Goal: Find specific page/section: Find specific page/section

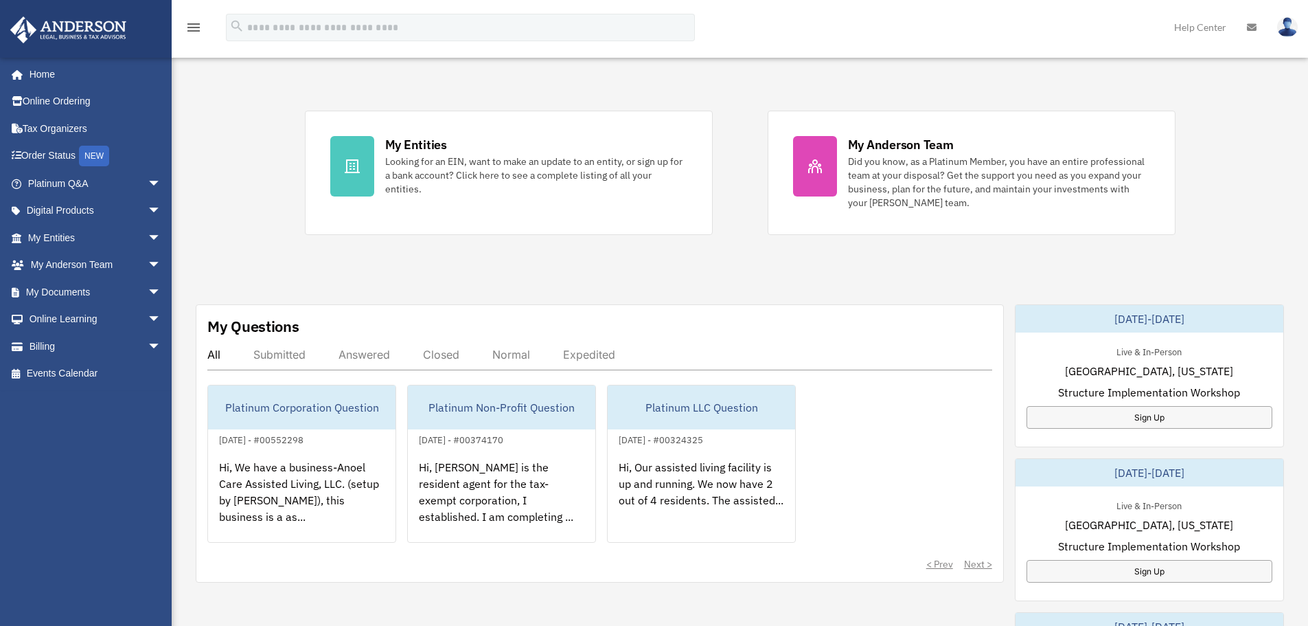
scroll to position [275, 0]
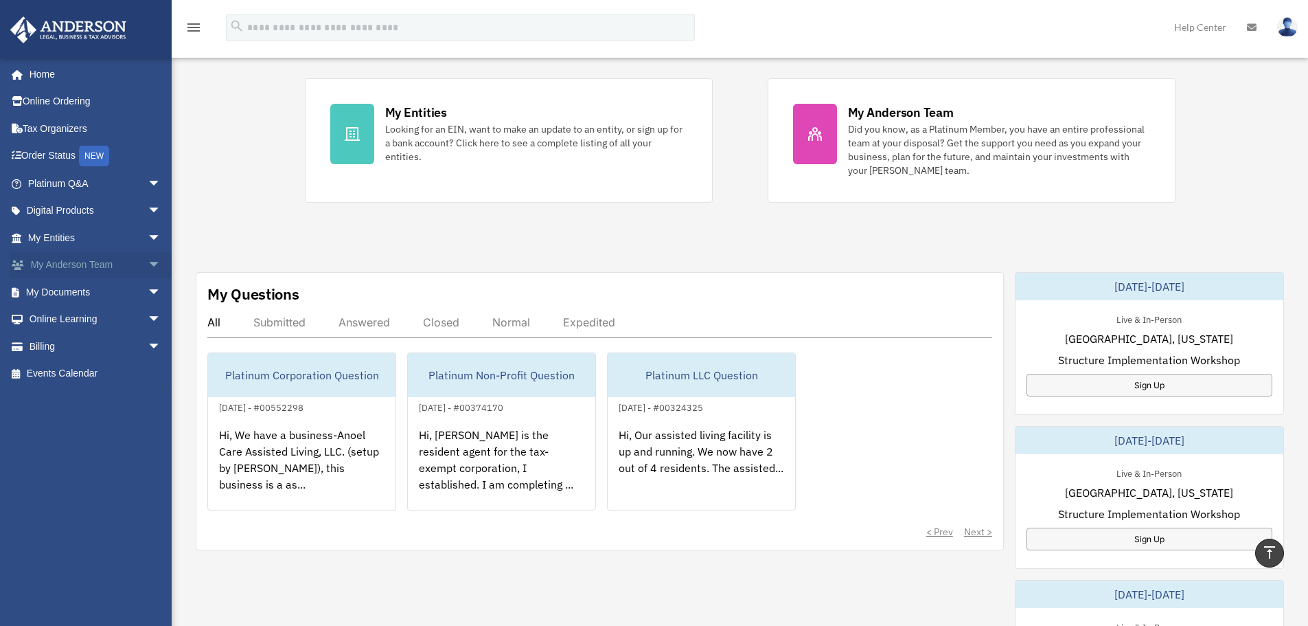
click at [76, 258] on link "My Anderson Team arrow_drop_down" at bounding box center [96, 264] width 172 height 27
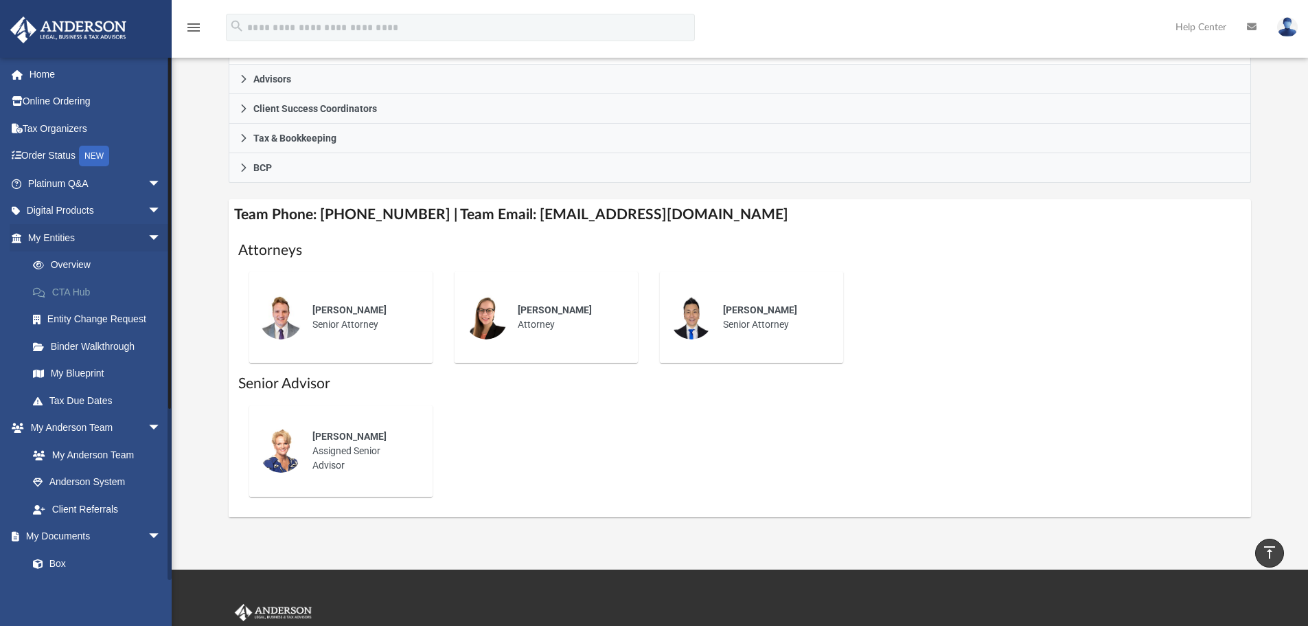
scroll to position [343, 0]
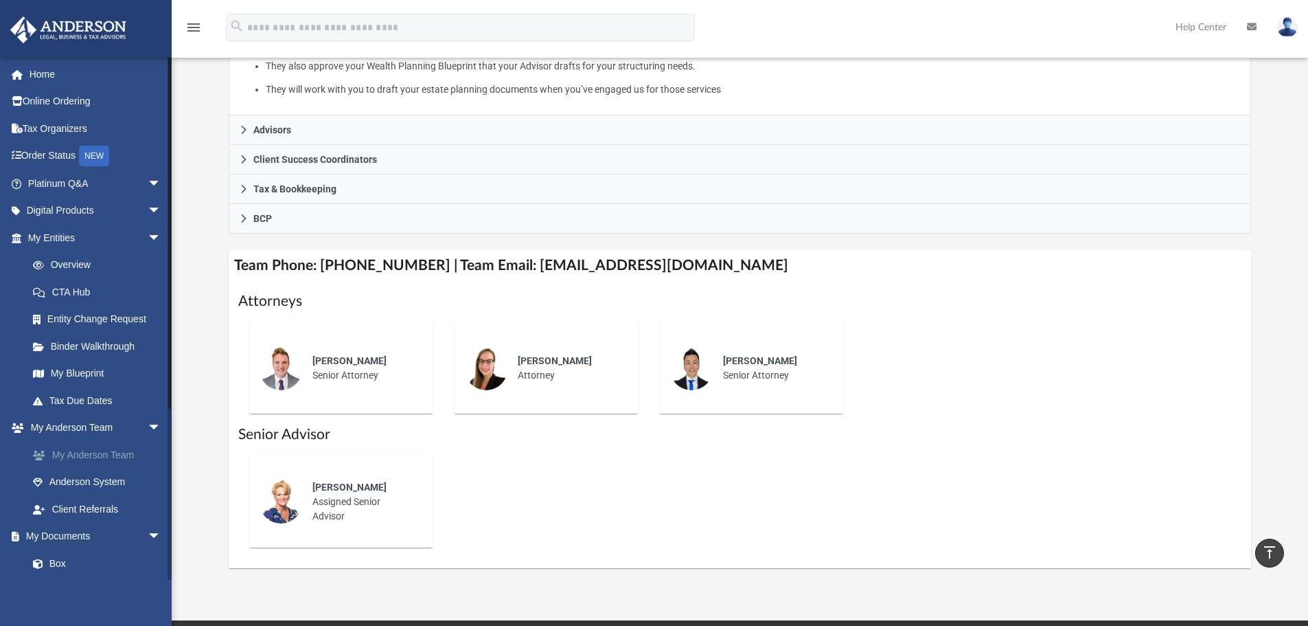
click at [97, 450] on link "My Anderson Team" at bounding box center [100, 454] width 163 height 27
click at [102, 459] on link "My Anderson Team" at bounding box center [100, 454] width 163 height 27
click at [76, 262] on link "Overview" at bounding box center [100, 264] width 163 height 27
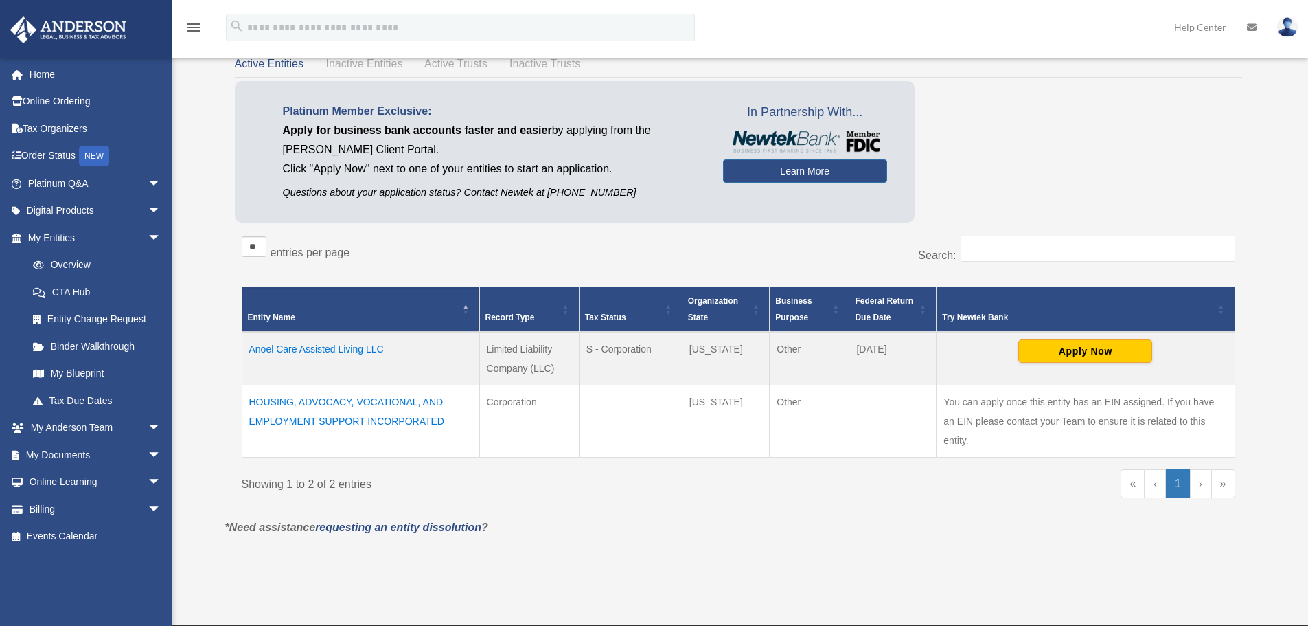
scroll to position [92, 0]
click at [344, 413] on td "HOUSING, ADVOCACY, VOCATIONAL, AND EMPLOYMENT SUPPORT INCORPORATED" at bounding box center [361, 421] width 238 height 73
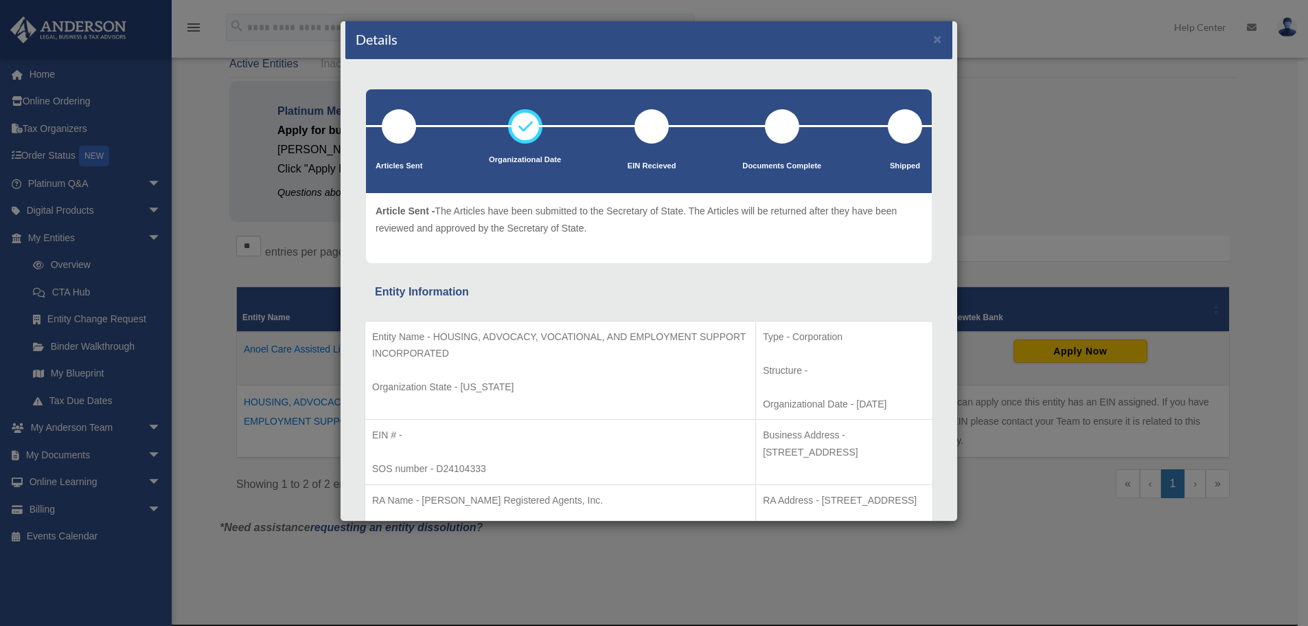
scroll to position [0, 0]
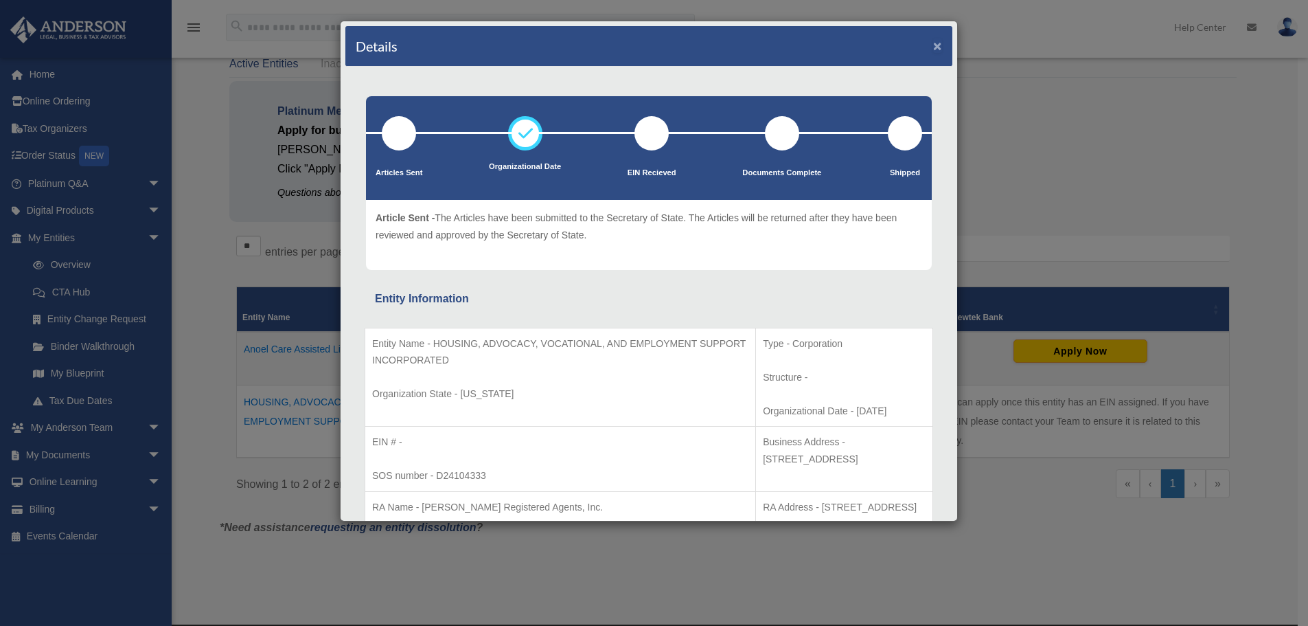
click at [933, 45] on button "×" at bounding box center [937, 45] width 9 height 14
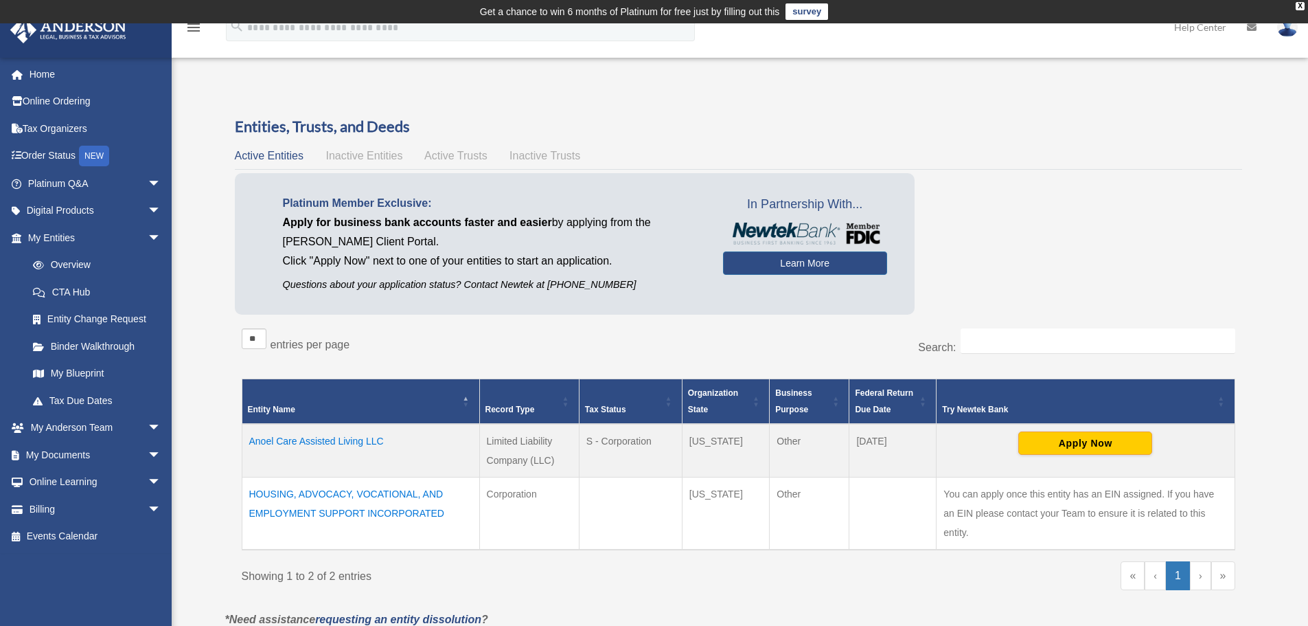
click at [356, 155] on span "Inactive Entities" at bounding box center [364, 156] width 77 height 12
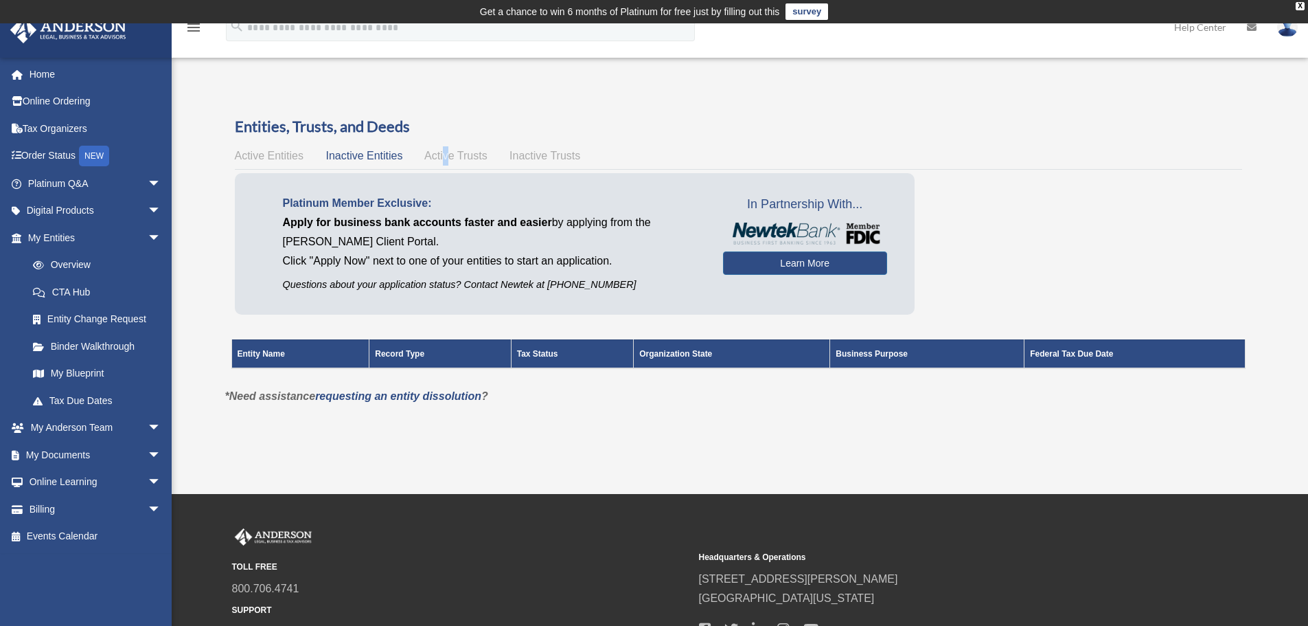
click at [446, 158] on span "Active Trusts" at bounding box center [455, 156] width 63 height 12
click at [535, 159] on span "Inactive Trusts" at bounding box center [545, 156] width 71 height 12
click at [292, 161] on span "Active Entities" at bounding box center [269, 156] width 69 height 12
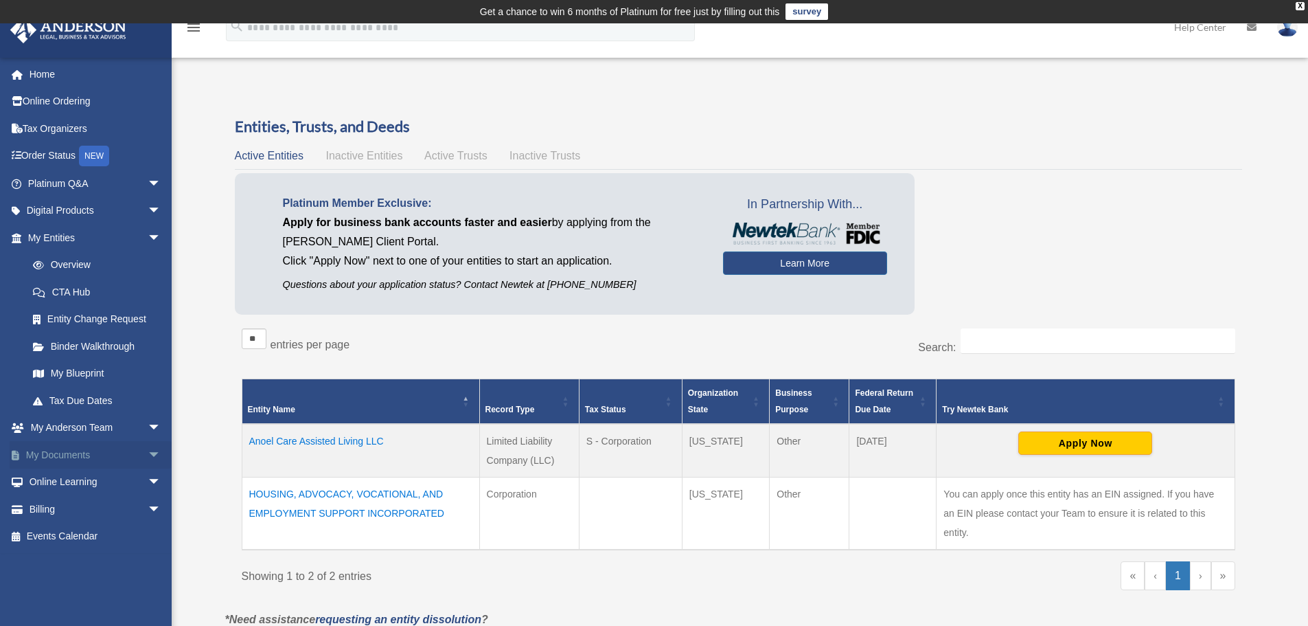
click at [79, 445] on link "My Documents arrow_drop_down" at bounding box center [96, 454] width 172 height 27
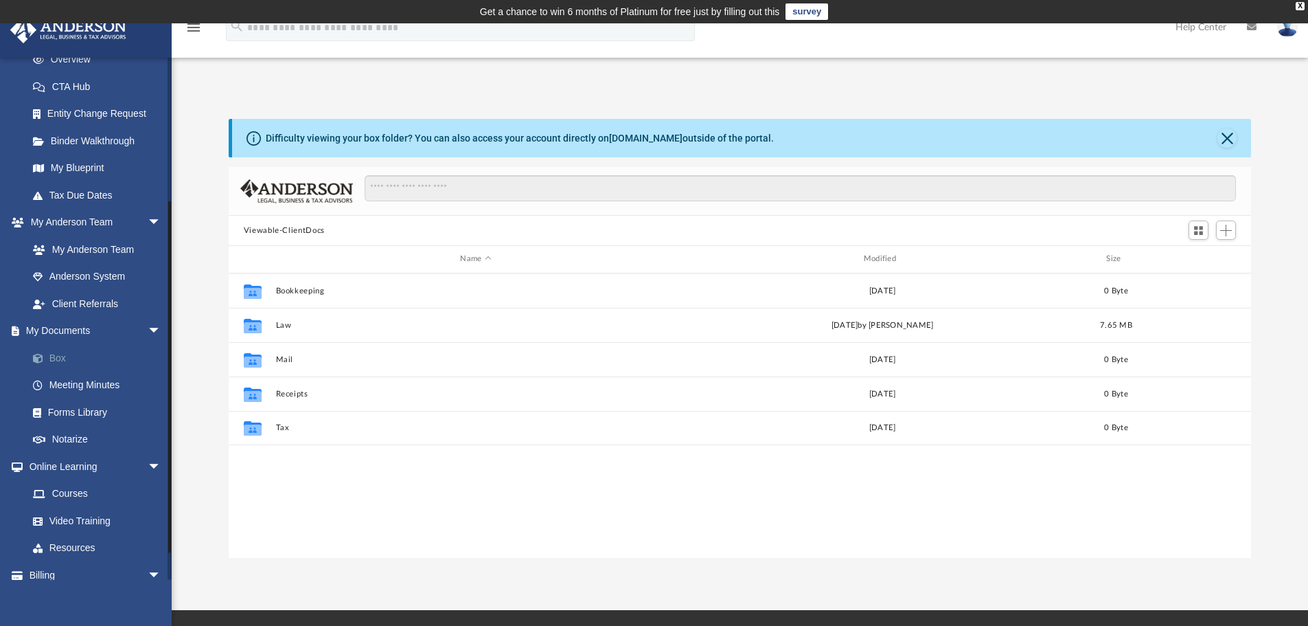
scroll to position [206, 0]
click at [82, 362] on link "Box" at bounding box center [100, 356] width 163 height 27
click at [64, 357] on link "Box" at bounding box center [100, 356] width 163 height 27
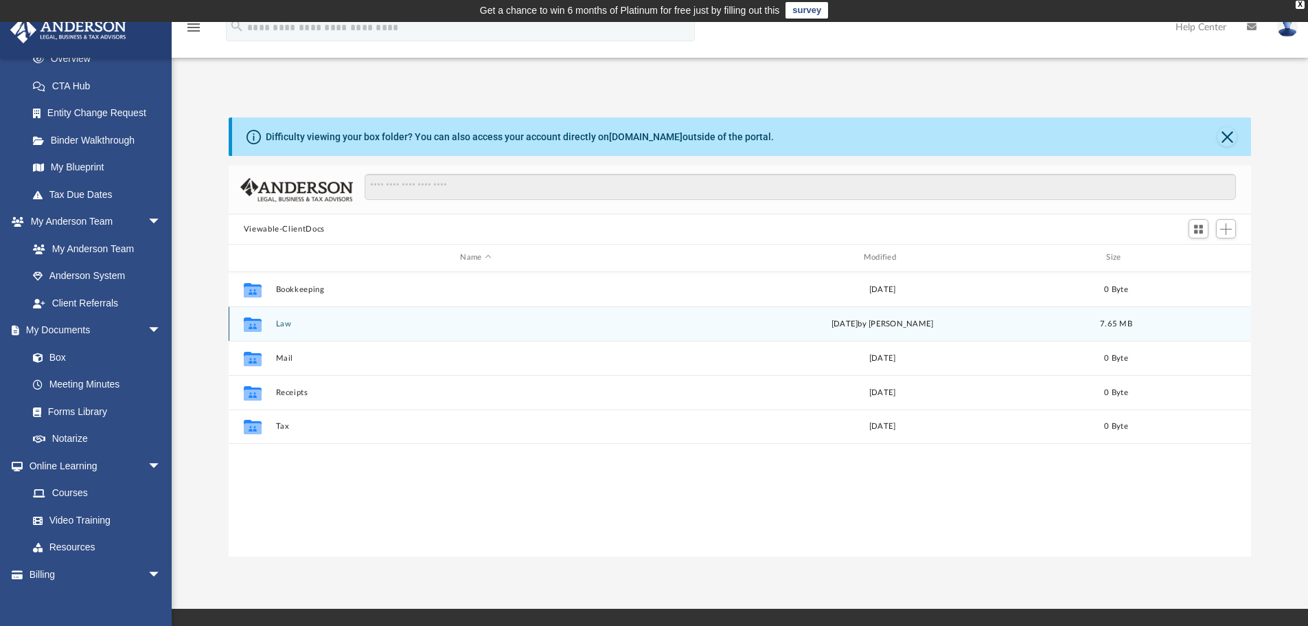
scroll to position [0, 0]
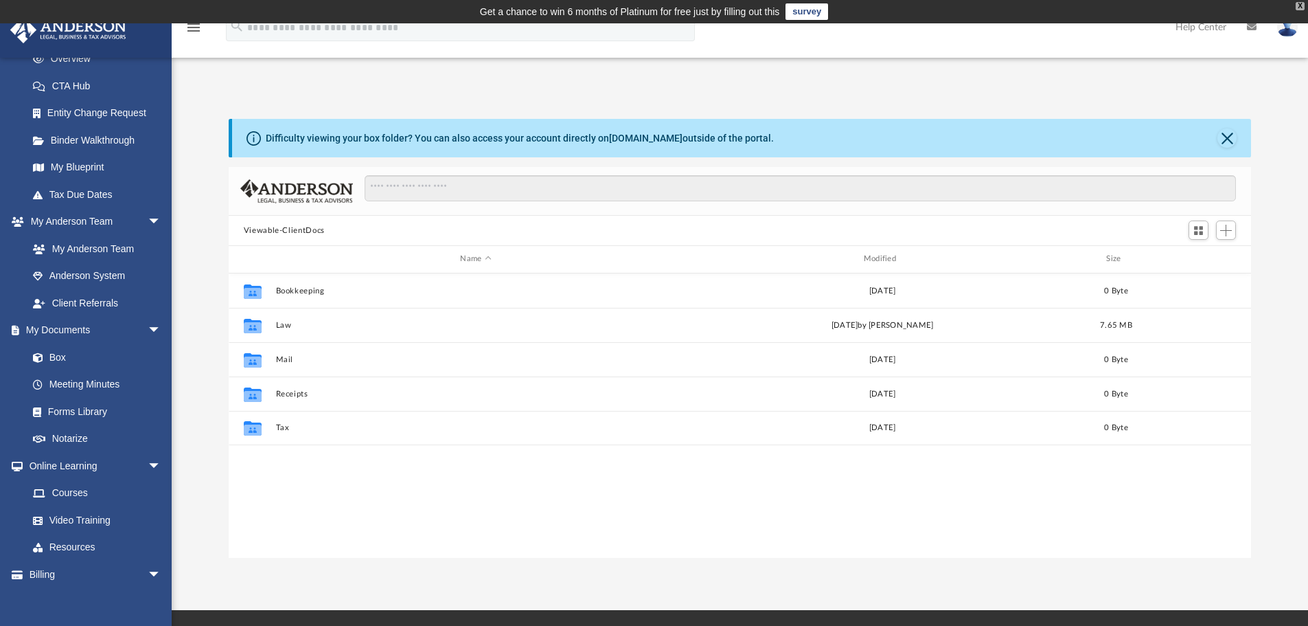
click at [1301, 8] on div "X" at bounding box center [1300, 6] width 9 height 8
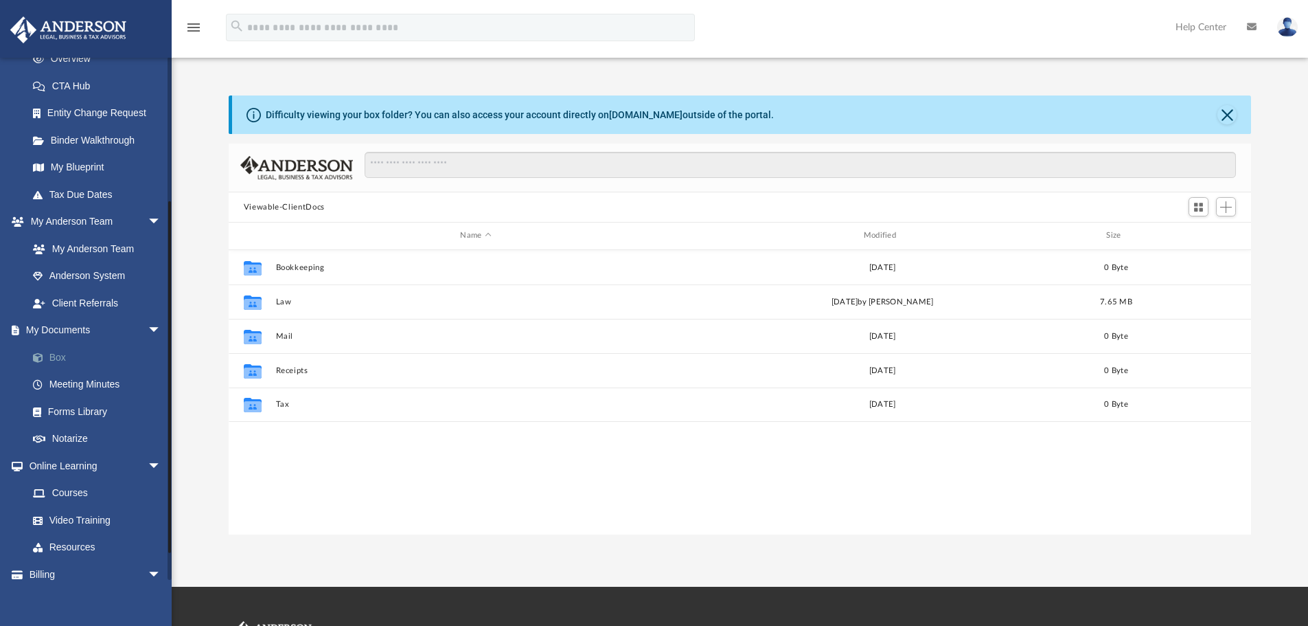
click at [60, 356] on link "Box" at bounding box center [100, 356] width 163 height 27
click at [1229, 117] on button "Close" at bounding box center [1227, 114] width 19 height 19
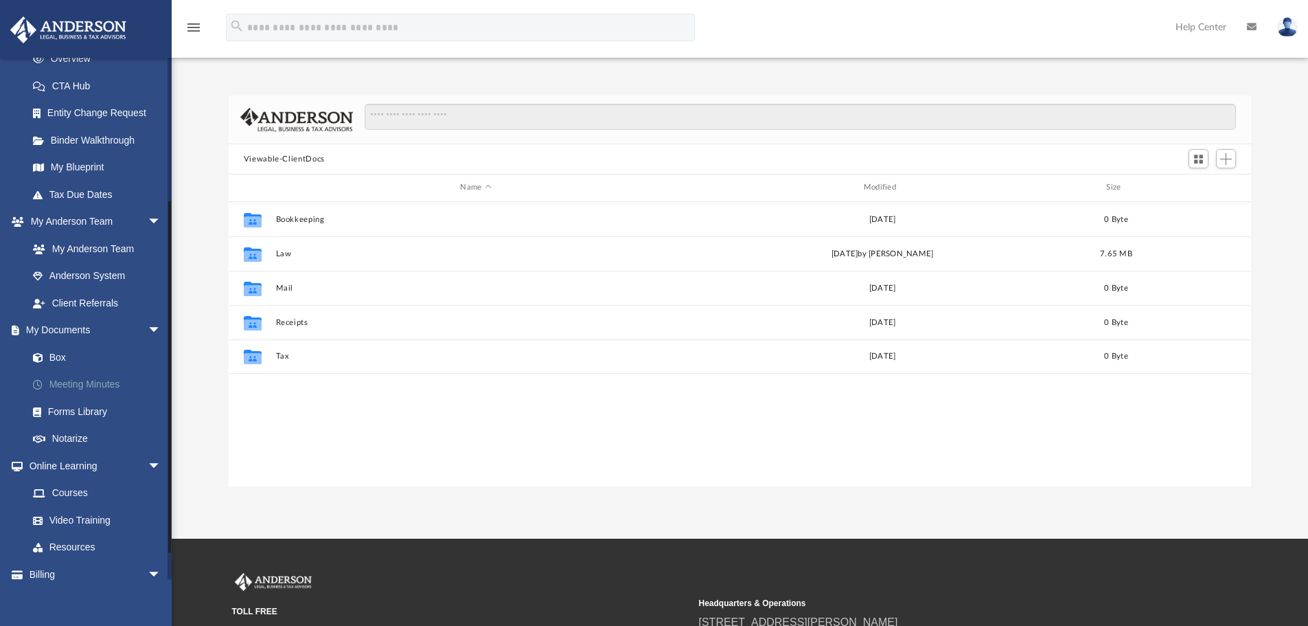
click at [56, 386] on link "Meeting Minutes" at bounding box center [100, 384] width 163 height 27
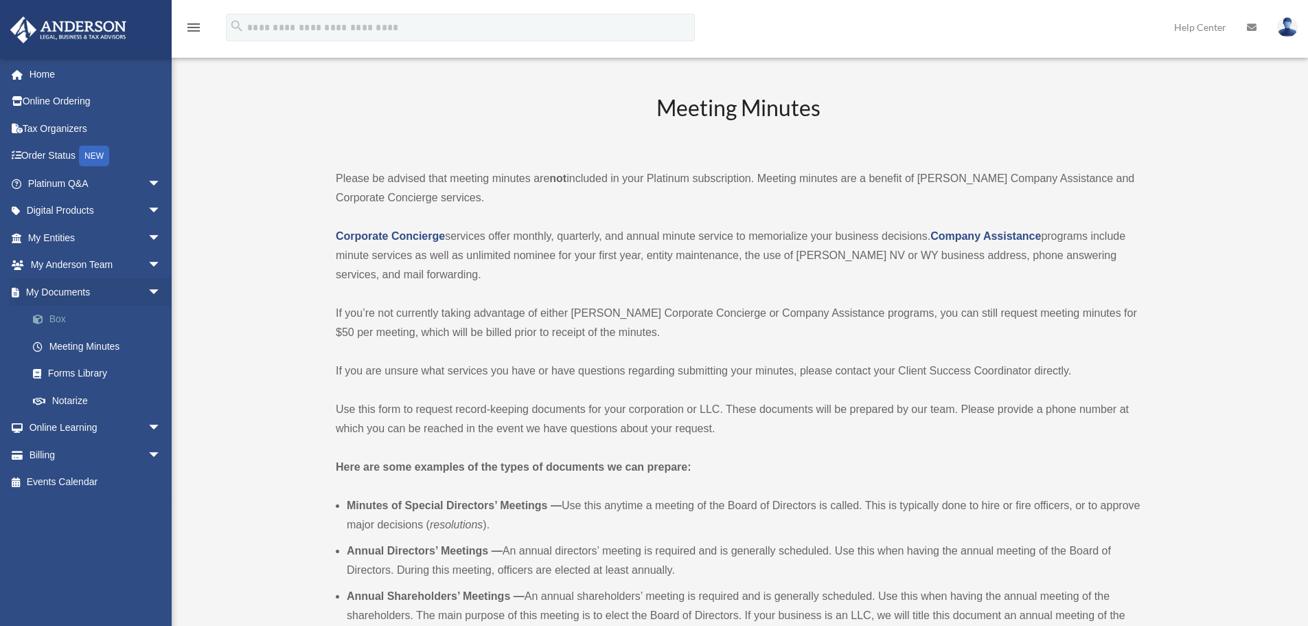
click at [61, 317] on link "Box" at bounding box center [100, 319] width 163 height 27
